Goal: Information Seeking & Learning: Learn about a topic

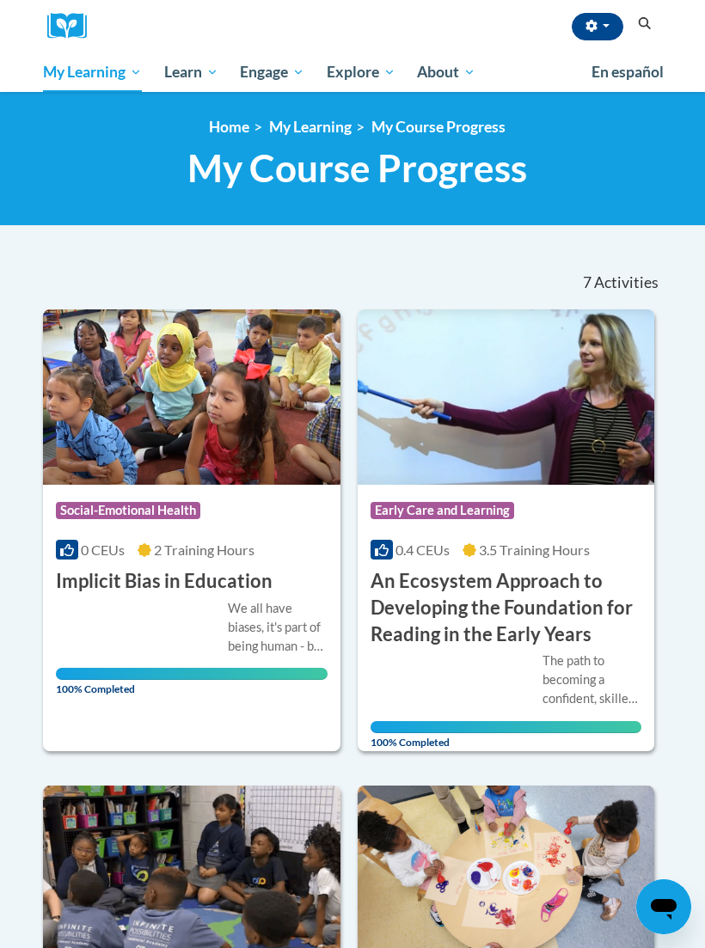
click at [598, 40] on button "button" at bounding box center [597, 26] width 52 height 27
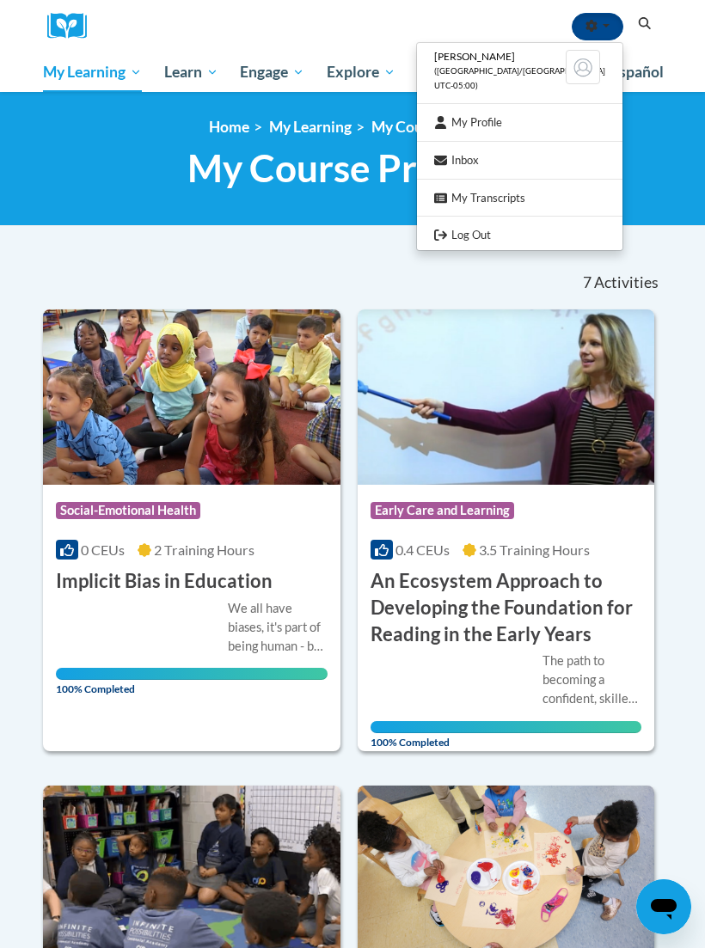
click at [357, 216] on div at bounding box center [352, 474] width 705 height 948
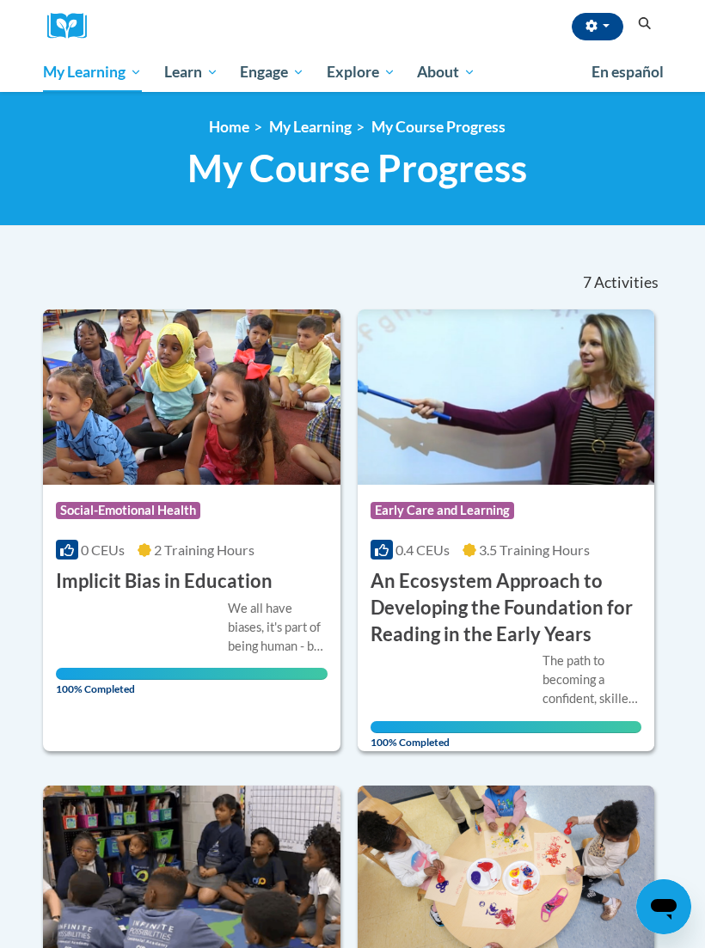
click at [608, 14] on button "button" at bounding box center [597, 26] width 52 height 27
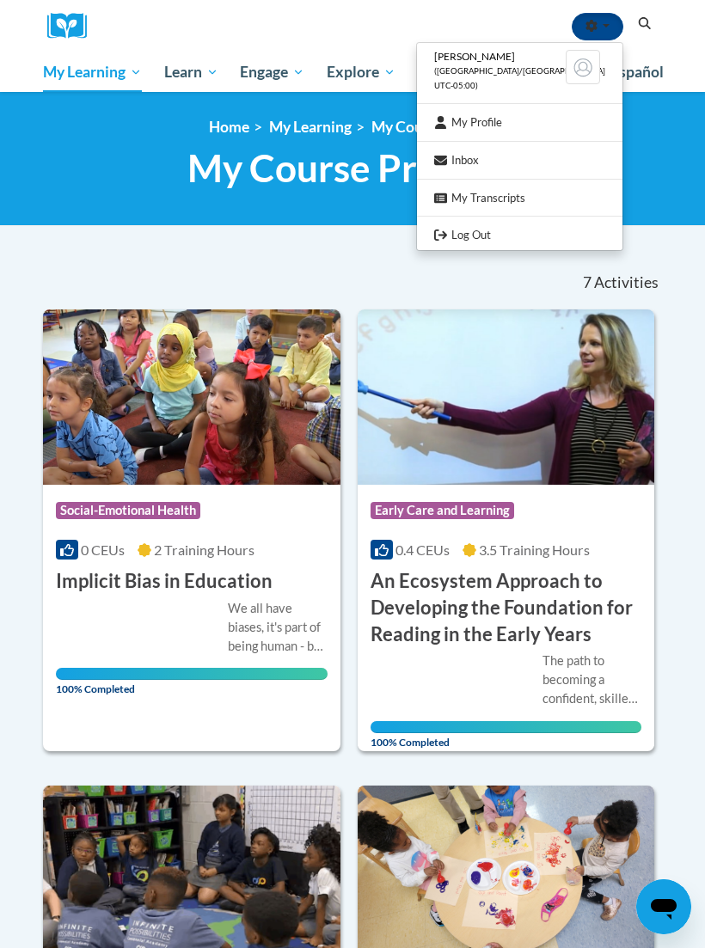
click at [650, 150] on div at bounding box center [352, 474] width 705 height 948
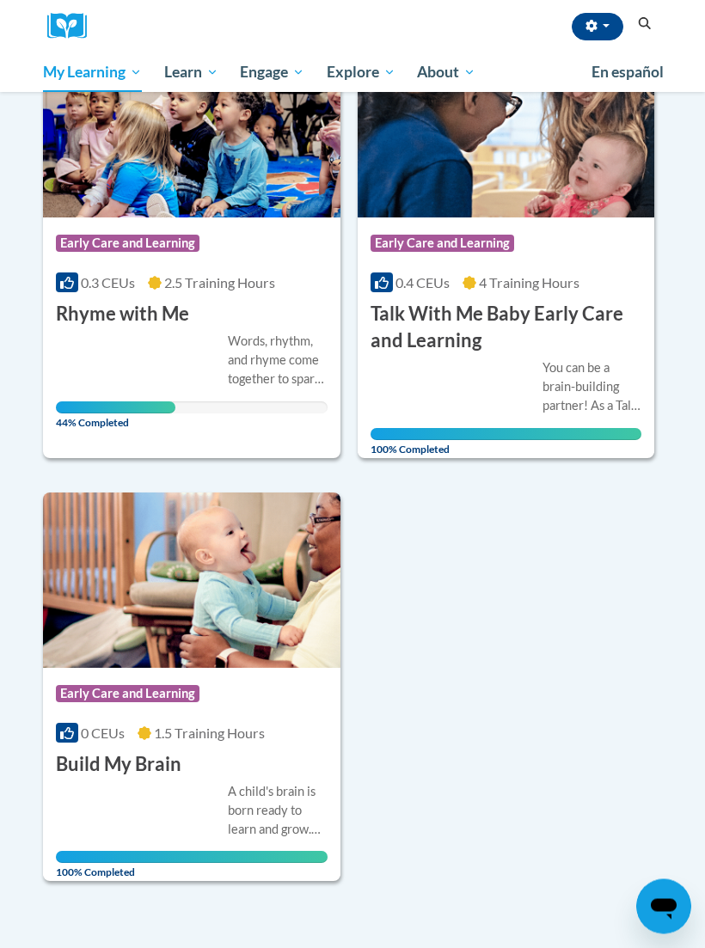
scroll to position [1254, 0]
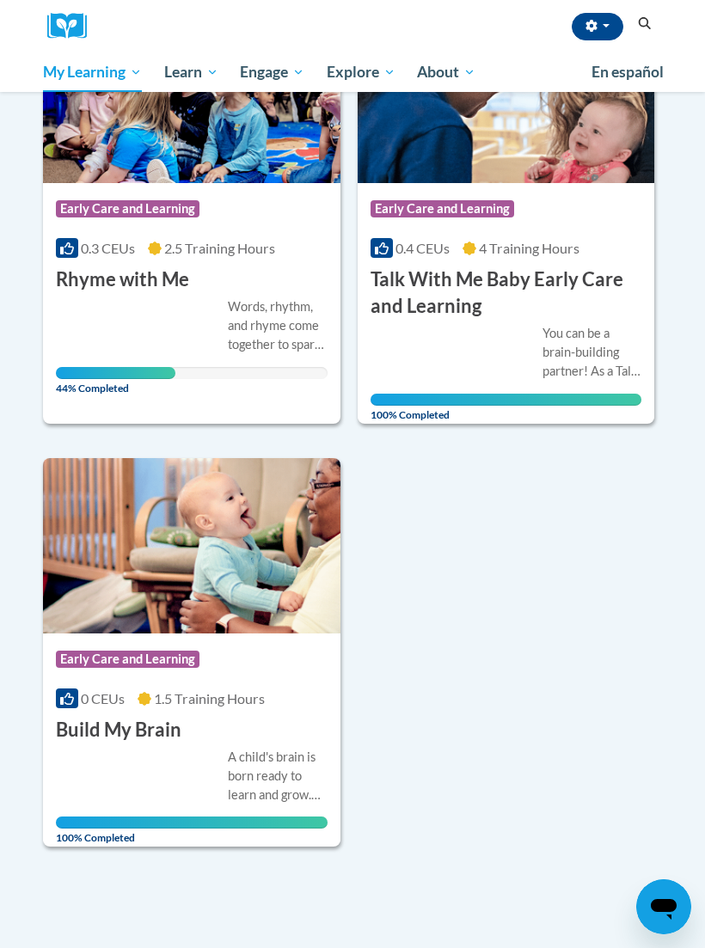
click at [249, 274] on div "Course Category: Early Care and Learning 0.3 CEUs 2.5 Training Hours COURSE Rhy…" at bounding box center [191, 238] width 297 height 110
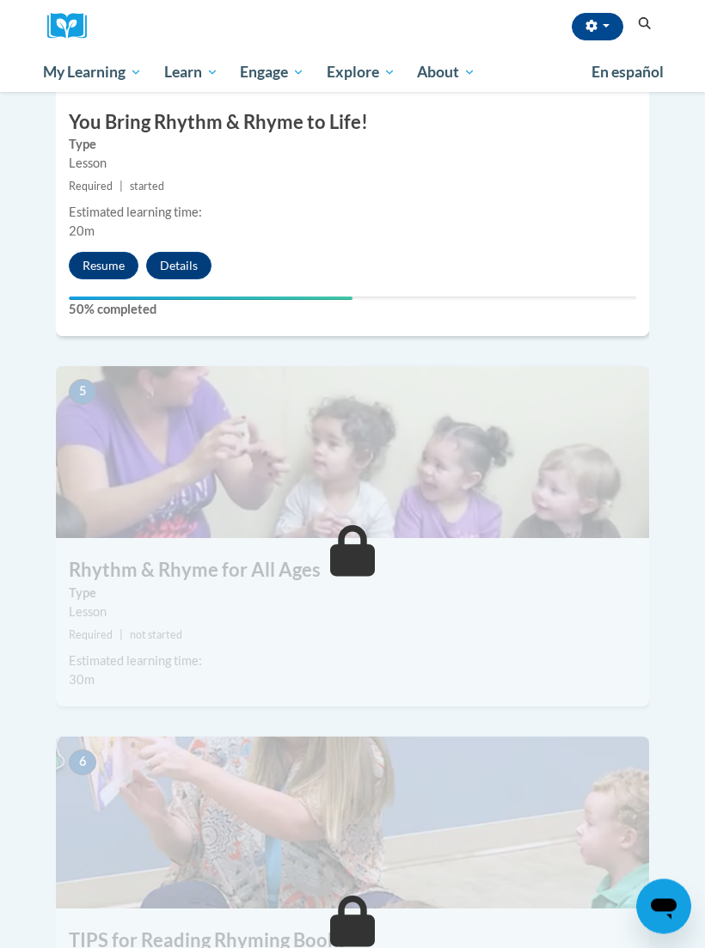
scroll to position [1918, 0]
click at [115, 252] on button "Resume" at bounding box center [104, 265] width 70 height 27
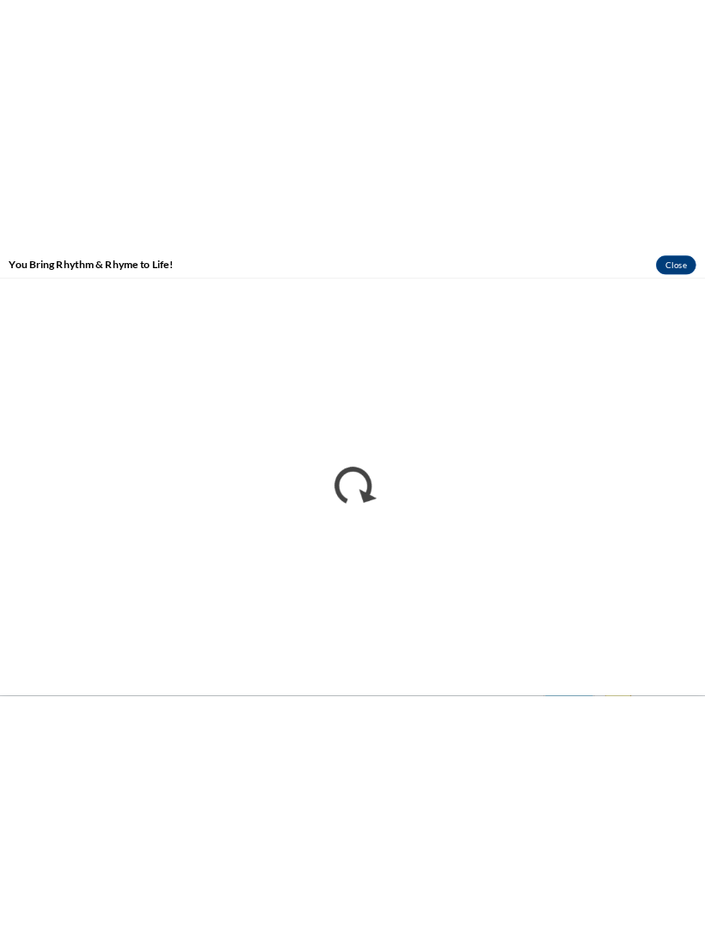
scroll to position [2537, 0]
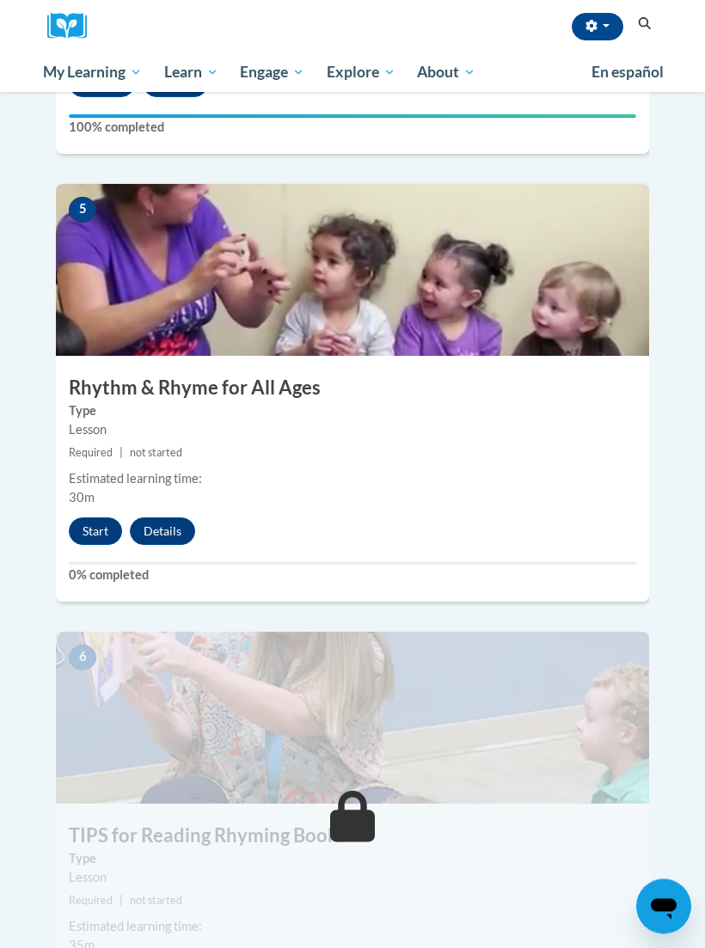
scroll to position [2100, 0]
click at [89, 517] on button "Start" at bounding box center [95, 530] width 53 height 27
